Goal: Task Accomplishment & Management: Use online tool/utility

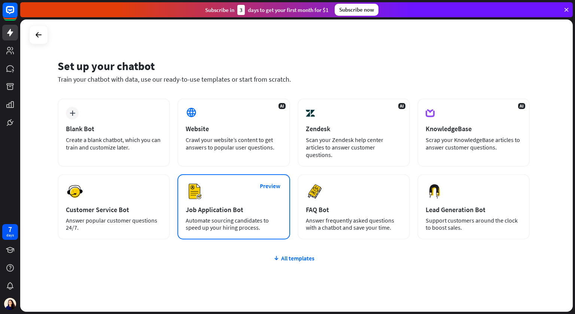
click at [222, 205] on div "Job Application Bot" at bounding box center [234, 209] width 96 height 9
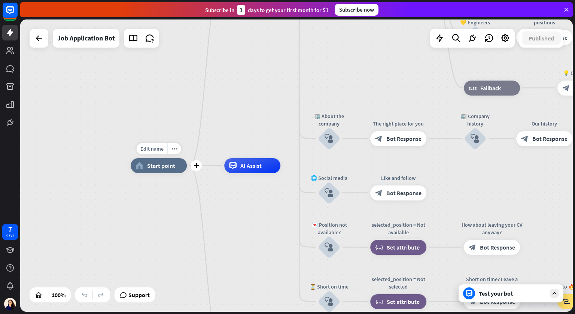
click at [168, 169] on div "home_2 Start point" at bounding box center [159, 165] width 56 height 15
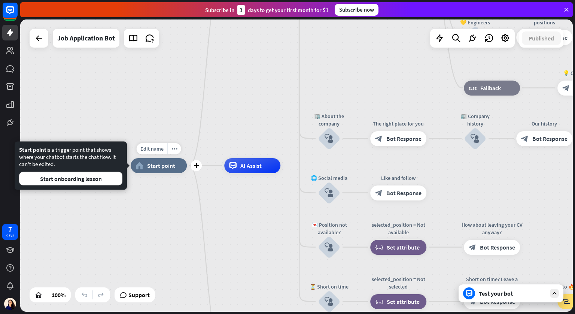
click at [155, 162] on span "Start point" at bounding box center [161, 165] width 28 height 7
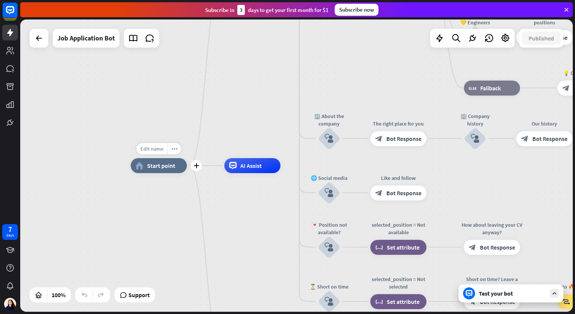
click at [159, 149] on span "Edit name" at bounding box center [151, 148] width 23 height 7
click at [157, 148] on input "text" at bounding box center [159, 149] width 52 height 10
type input "*********"
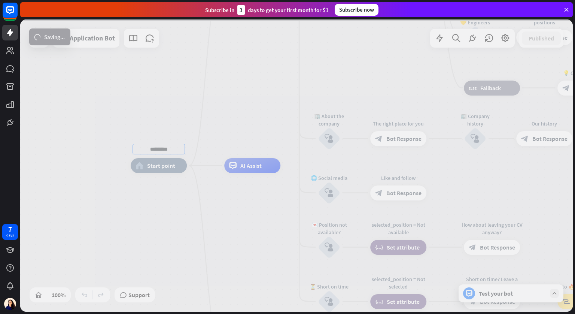
click at [251, 192] on div "********* home_2 Start point Welcome message block_bot_response Bot Response ✨ …" at bounding box center [296, 165] width 553 height 292
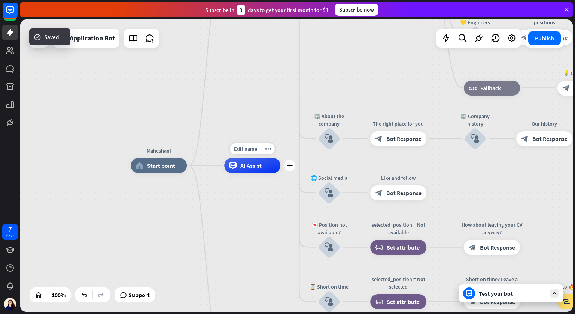
click at [258, 170] on div "AI Assist" at bounding box center [252, 165] width 56 height 15
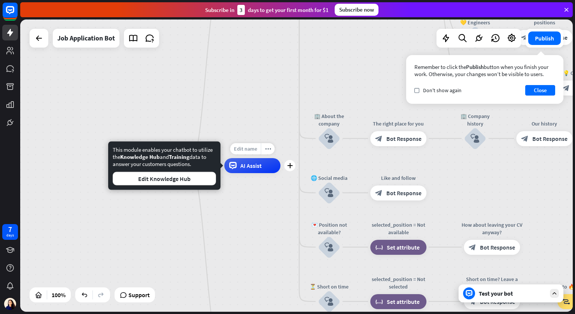
click at [254, 151] on span "Edit name" at bounding box center [245, 148] width 23 height 7
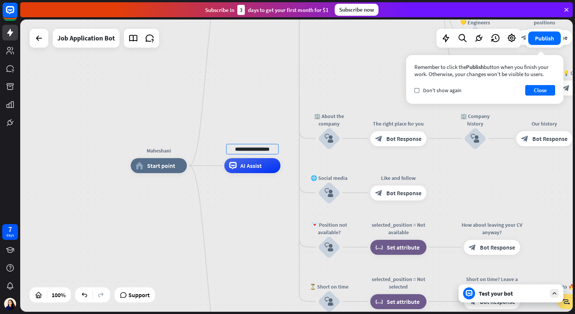
type input "**********"
click at [277, 207] on div "Maheshani home_2 Start point Welcome message block_bot_response Bot Response ✨ …" at bounding box center [296, 165] width 553 height 292
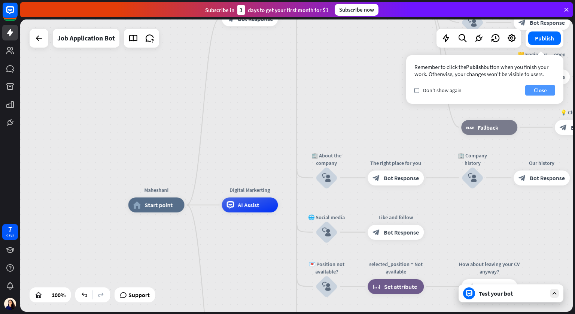
click at [545, 90] on button "Close" at bounding box center [541, 90] width 30 height 10
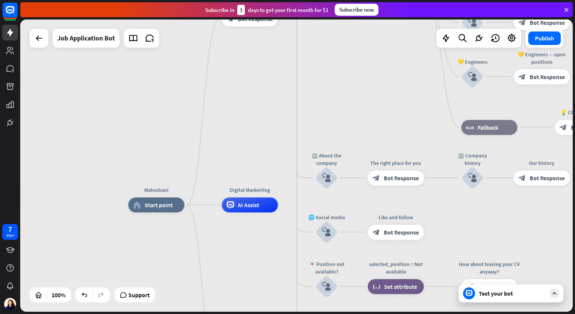
click at [479, 297] on div "Test your bot" at bounding box center [511, 293] width 105 height 18
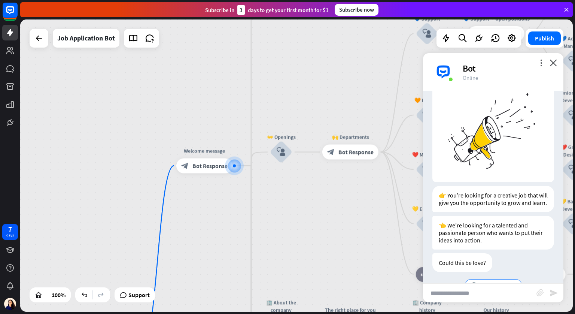
scroll to position [51, 0]
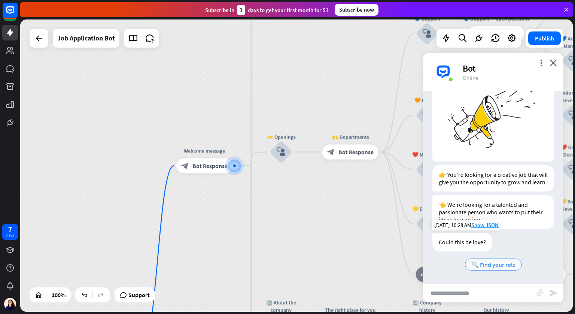
click at [491, 267] on span "🔍 Find your role" at bounding box center [494, 264] width 44 height 7
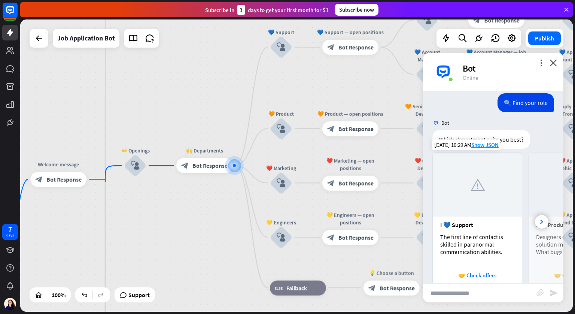
scroll to position [272, 0]
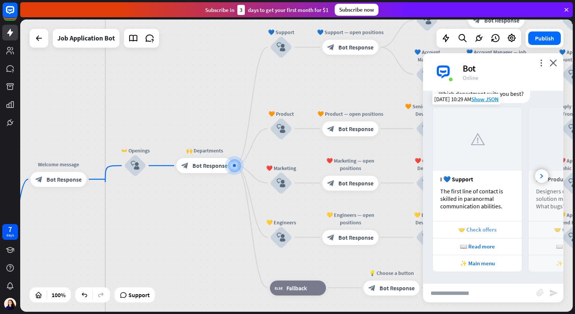
click at [481, 228] on div "🤝 Check offers" at bounding box center [478, 229] width 82 height 7
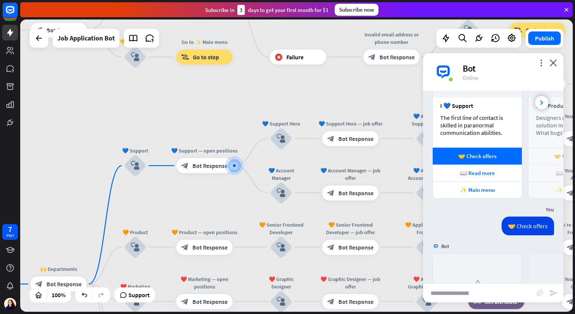
scroll to position [475, 0]
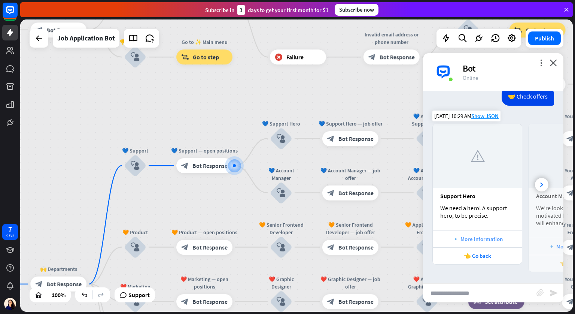
click at [473, 237] on div "🔹 More information" at bounding box center [478, 238] width 82 height 7
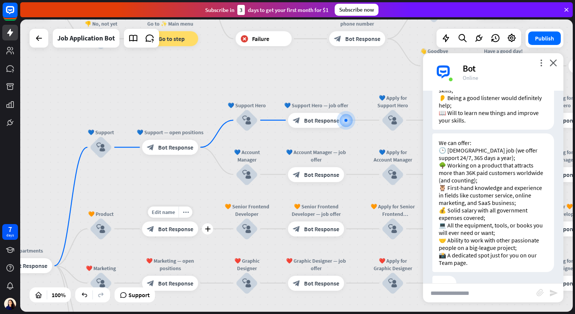
scroll to position [856, 0]
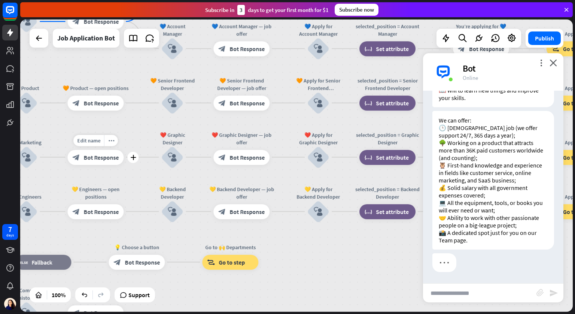
click at [111, 164] on div "block_bot_response Bot Response" at bounding box center [95, 157] width 56 height 15
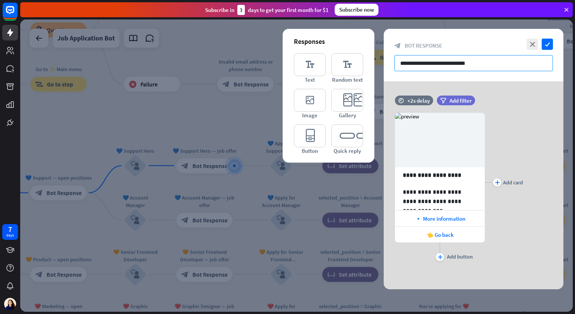
click at [494, 62] on input "**********" at bounding box center [473, 63] width 159 height 16
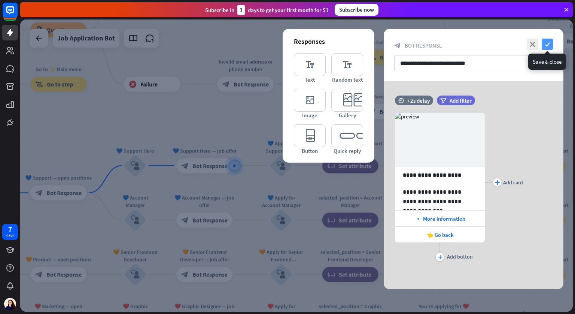
click at [548, 46] on icon "check" at bounding box center [547, 44] width 11 height 11
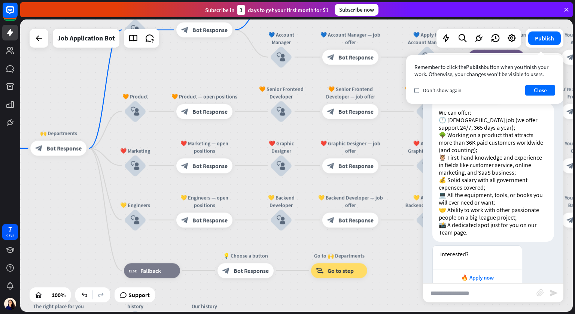
scroll to position [895, 0]
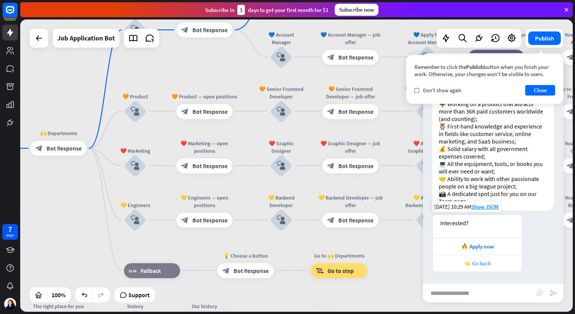
click at [478, 267] on div "👈 Go back" at bounding box center [477, 263] width 89 height 17
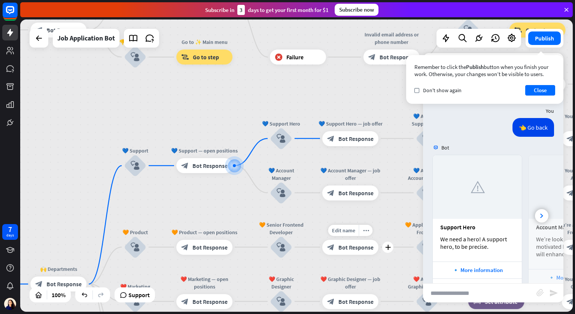
scroll to position [1098, 0]
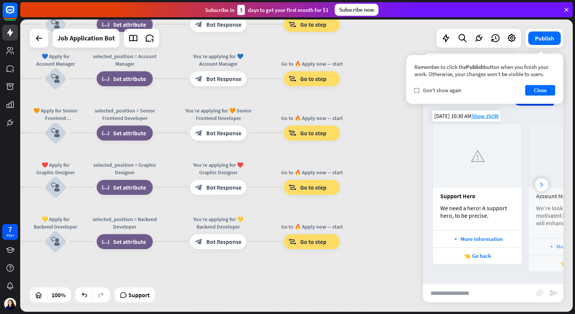
click at [544, 185] on div at bounding box center [541, 184] width 13 height 13
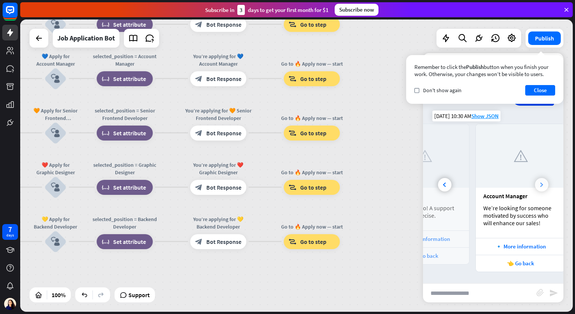
scroll to position [0, 64]
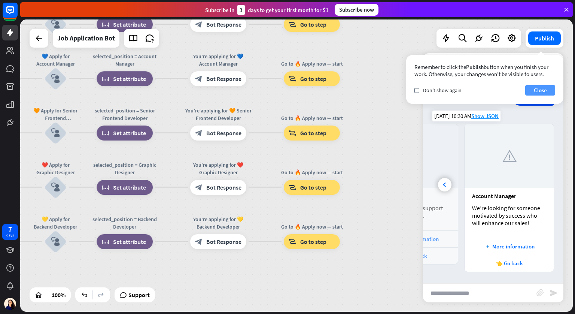
click at [541, 91] on button "Close" at bounding box center [541, 90] width 30 height 10
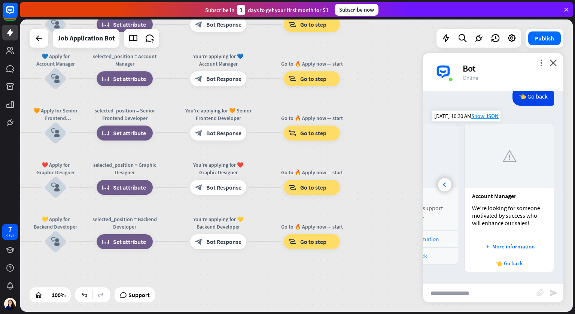
click at [361, 196] on div "Maheshani home_2 Start point Welcome message block_bot_response Bot Response ✨ …" at bounding box center [296, 165] width 553 height 292
click at [441, 299] on input "text" at bounding box center [479, 293] width 113 height 19
type input "**********"
click at [558, 297] on div "**********" at bounding box center [493, 292] width 140 height 19
click at [554, 294] on icon "send" at bounding box center [554, 292] width 9 height 9
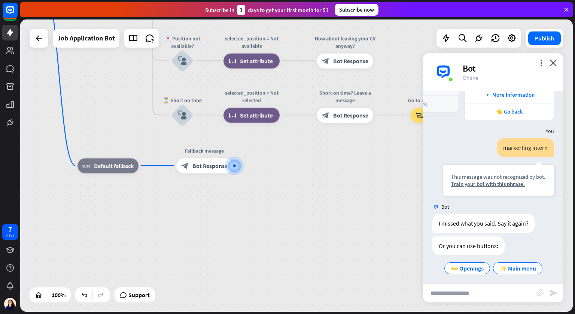
scroll to position [1253, 0]
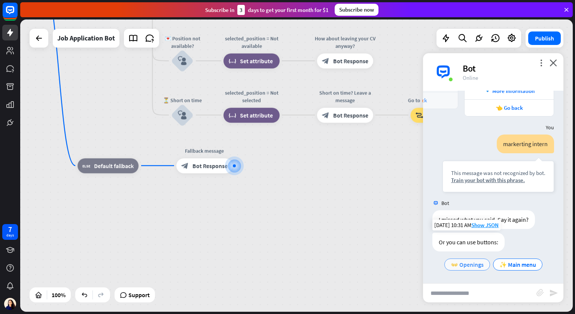
click at [475, 264] on span "👐 Openings" at bounding box center [467, 264] width 33 height 7
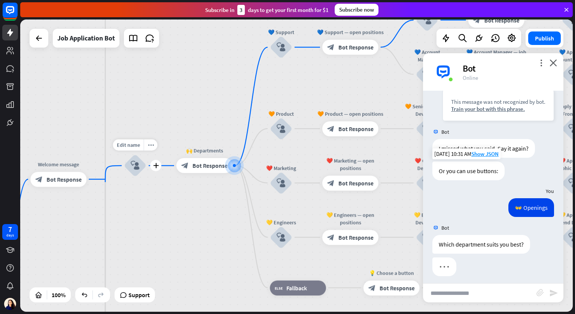
scroll to position [1329, 0]
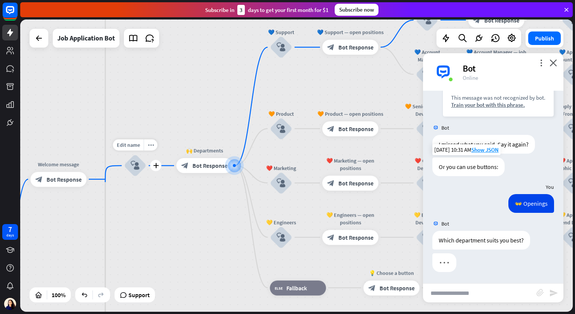
click at [135, 165] on icon "block_user_input" at bounding box center [135, 165] width 9 height 9
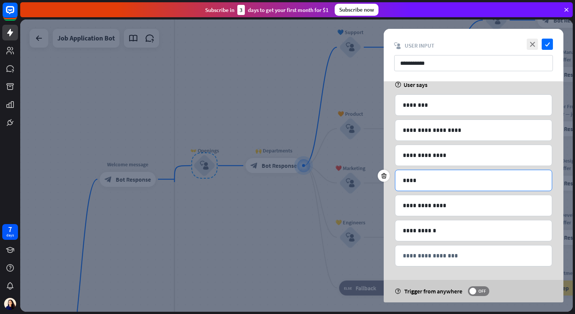
scroll to position [47, 0]
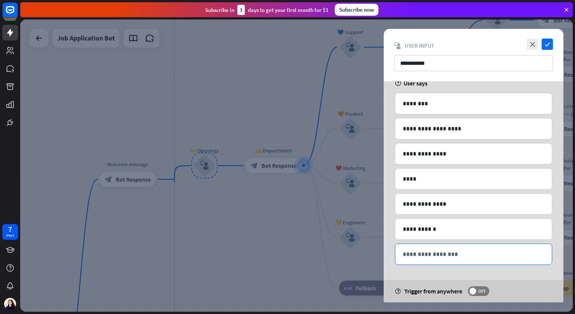
click at [415, 258] on p "**********" at bounding box center [474, 253] width 142 height 9
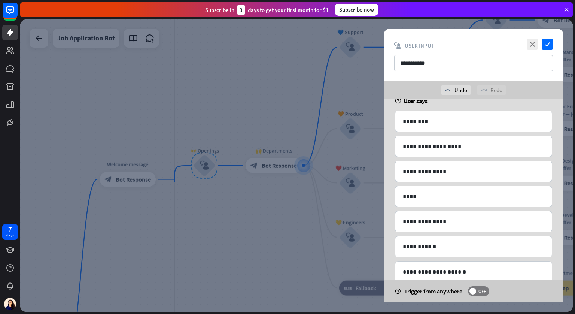
click at [329, 274] on div at bounding box center [296, 165] width 553 height 292
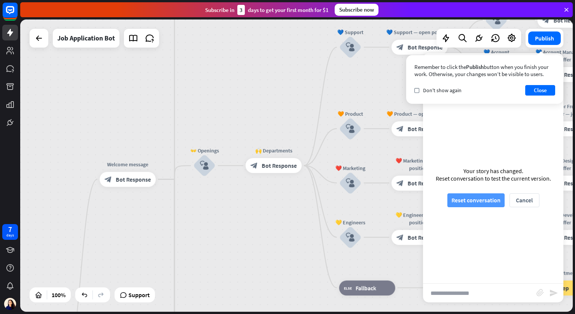
click at [485, 204] on button "Reset conversation" at bounding box center [476, 200] width 57 height 14
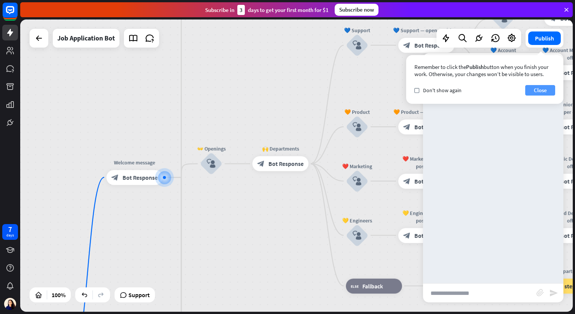
click at [535, 90] on button "Close" at bounding box center [541, 90] width 30 height 10
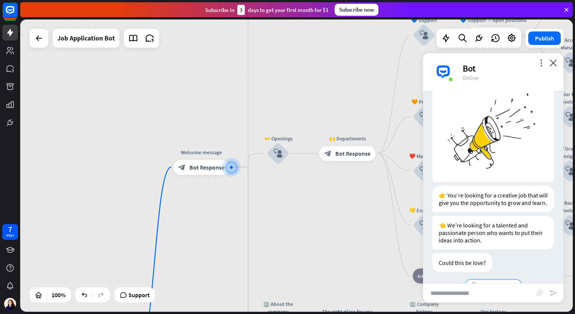
scroll to position [51, 0]
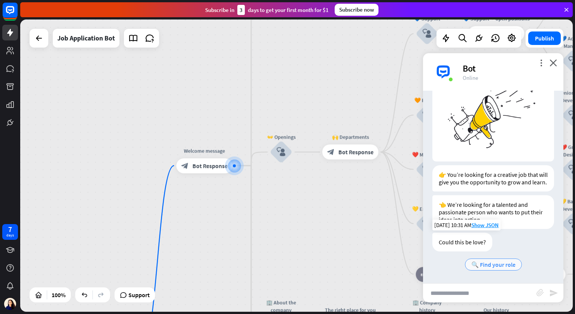
click at [488, 264] on span "🔍 Find your role" at bounding box center [494, 264] width 44 height 7
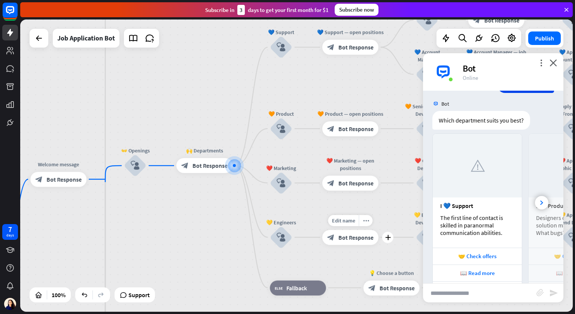
scroll to position [272, 0]
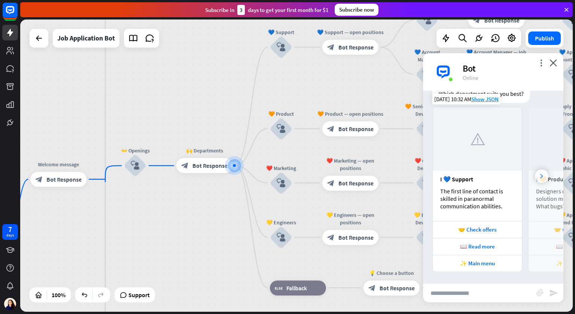
click at [543, 174] on icon at bounding box center [542, 176] width 3 height 4
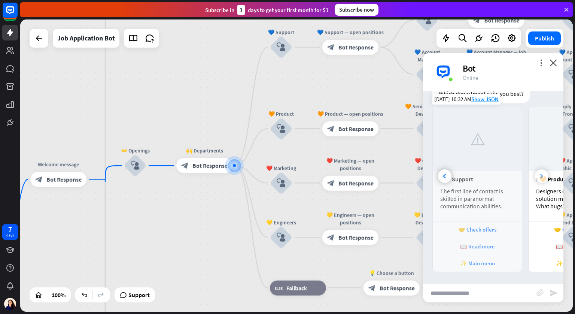
scroll to position [0, 80]
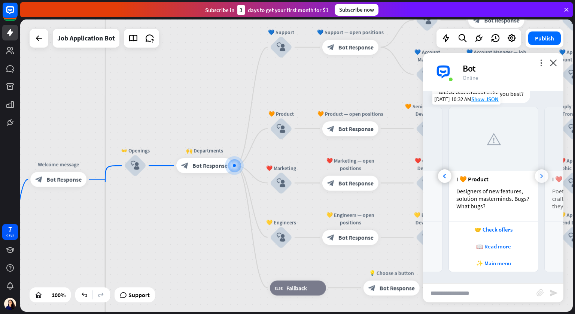
click at [543, 175] on icon at bounding box center [542, 176] width 3 height 4
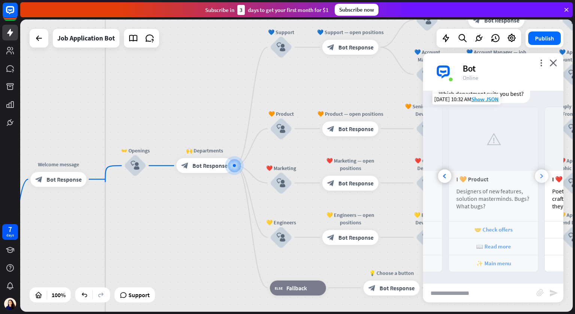
scroll to position [0, 176]
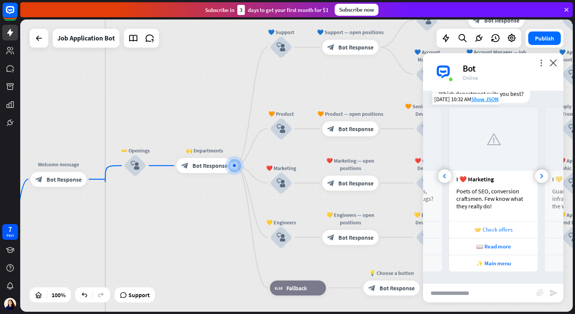
click at [496, 226] on div "🤝 Check offers" at bounding box center [494, 229] width 82 height 7
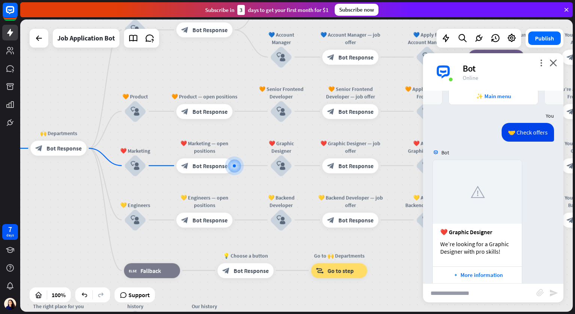
scroll to position [468, 0]
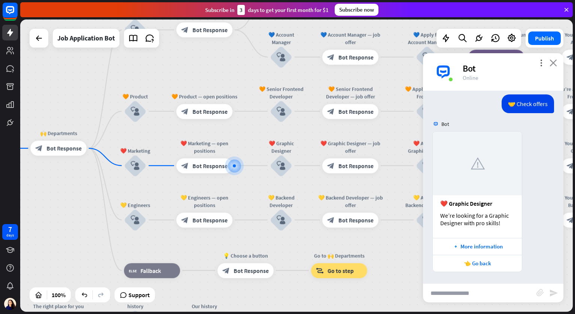
click at [551, 63] on icon "close" at bounding box center [553, 62] width 7 height 7
